Goal: Information Seeking & Learning: Learn about a topic

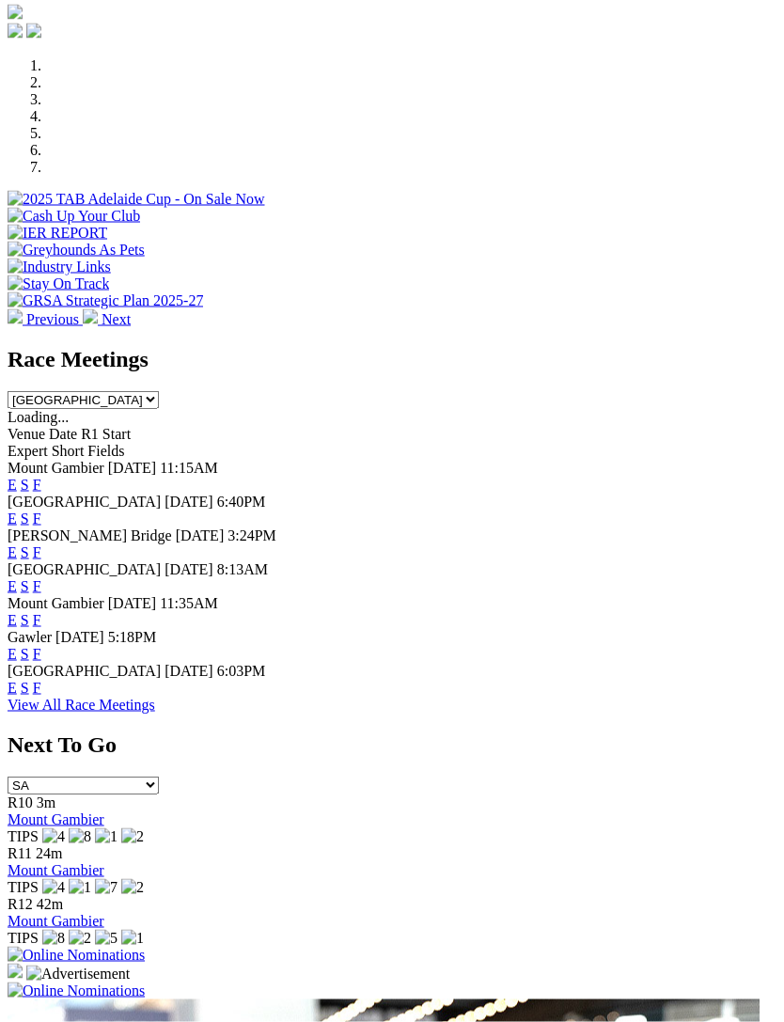
scroll to position [642, 0]
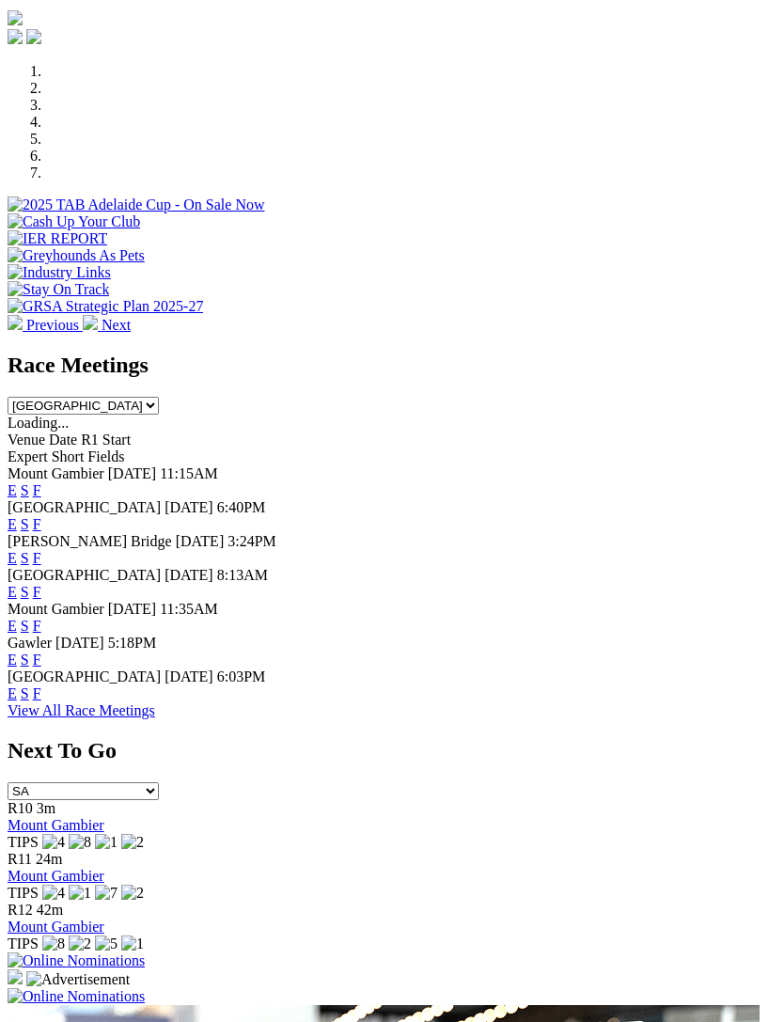
click at [41, 516] on link "F" at bounding box center [37, 524] width 8 height 16
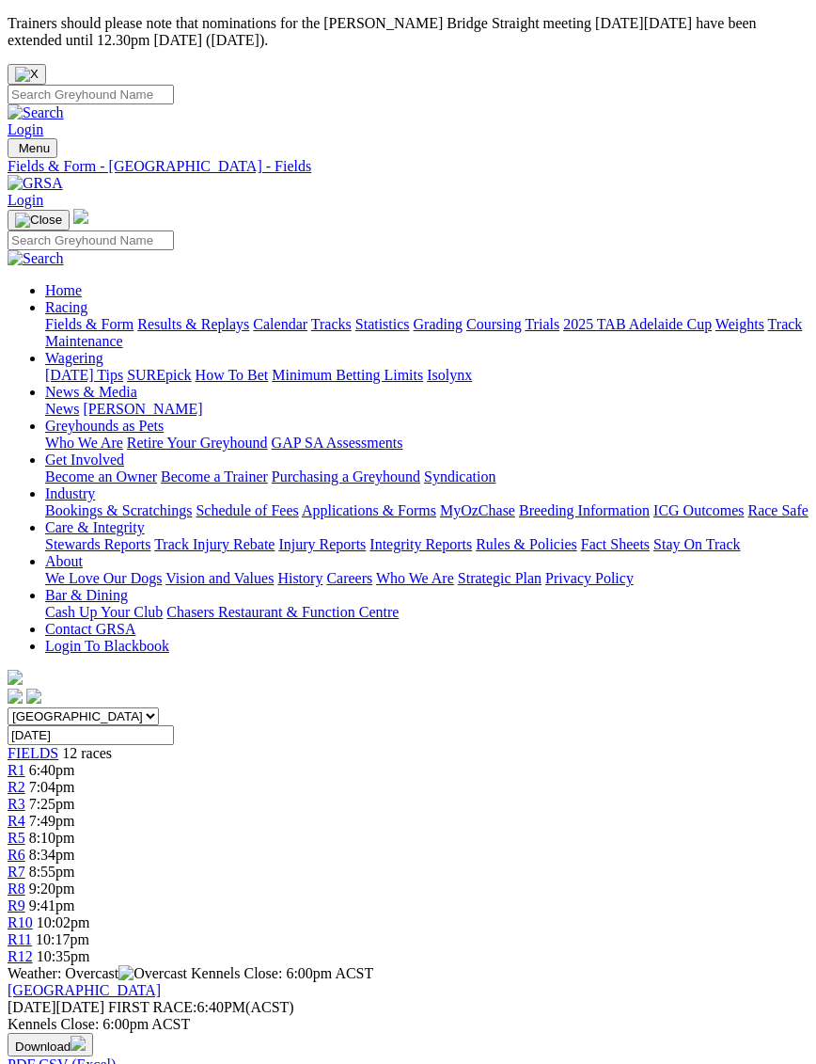
click at [25, 847] on span "R6" at bounding box center [17, 855] width 18 height 16
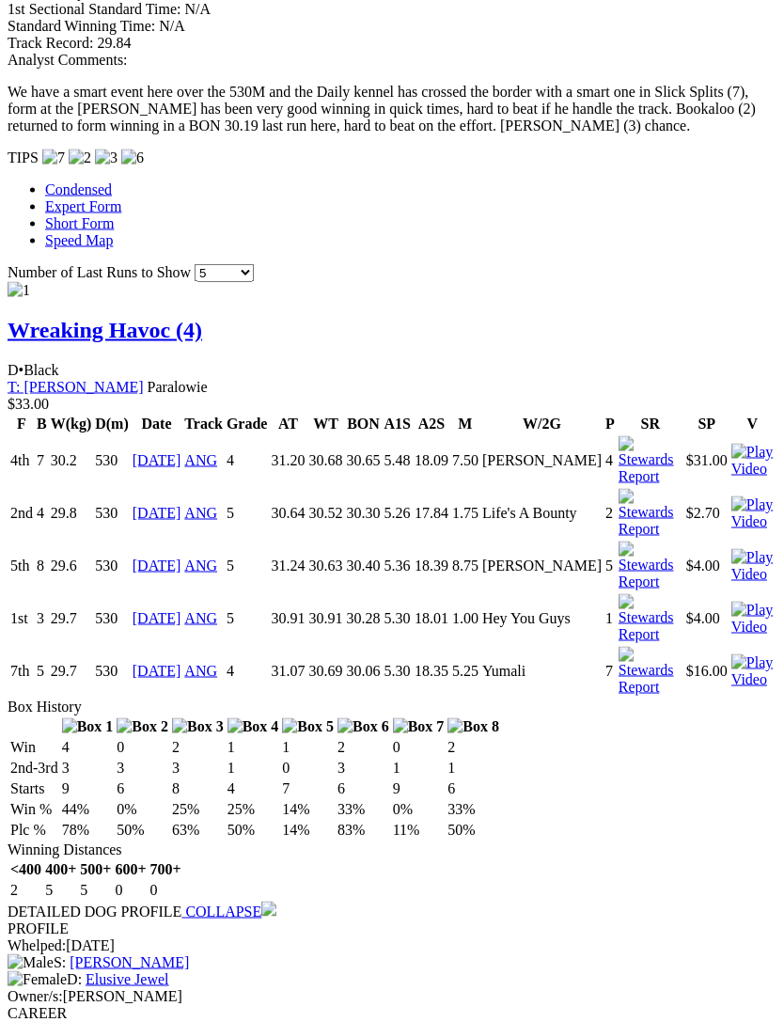
scroll to position [2062, 0]
